Goal: Task Accomplishment & Management: Use online tool/utility

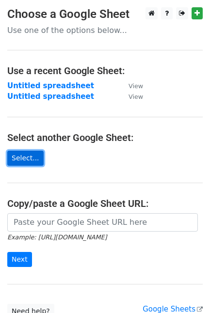
click at [25, 158] on link "Select..." at bounding box center [25, 158] width 36 height 15
click at [25, 162] on link "Select..." at bounding box center [25, 158] width 36 height 15
click at [16, 158] on link "Select..." at bounding box center [25, 158] width 36 height 15
